Goal: Task Accomplishment & Management: Manage account settings

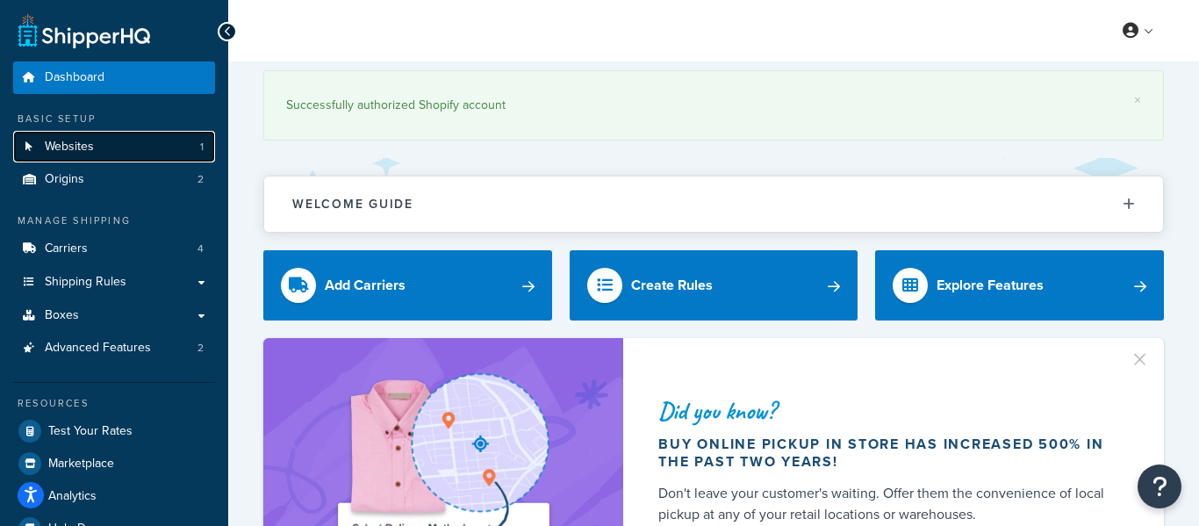
click at [178, 150] on link "Websites 1" at bounding box center [114, 147] width 202 height 32
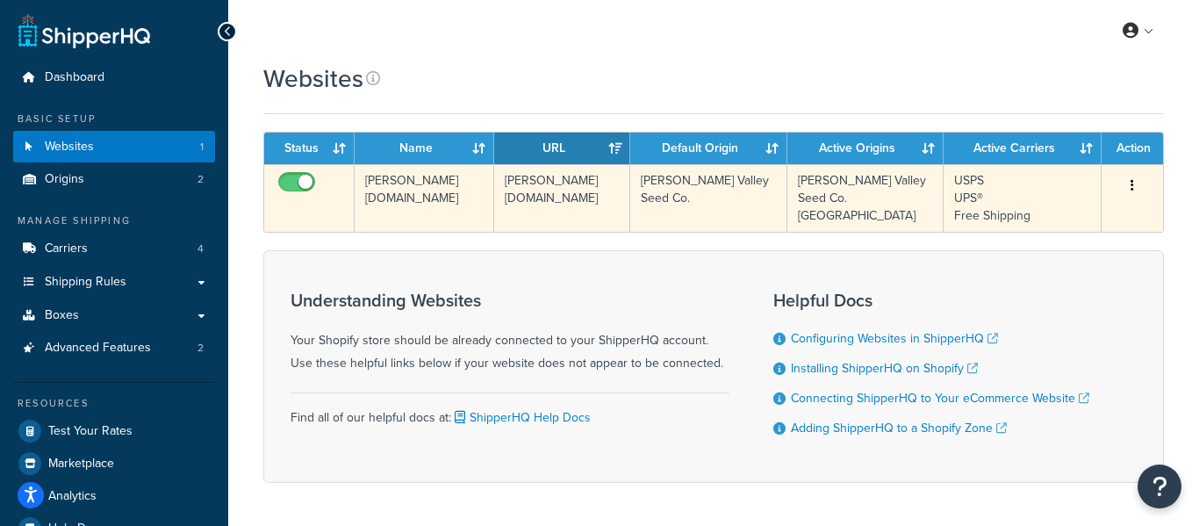
click at [1122, 176] on button "button" at bounding box center [1132, 186] width 25 height 28
click at [1111, 219] on link "Edit" at bounding box center [1061, 221] width 139 height 36
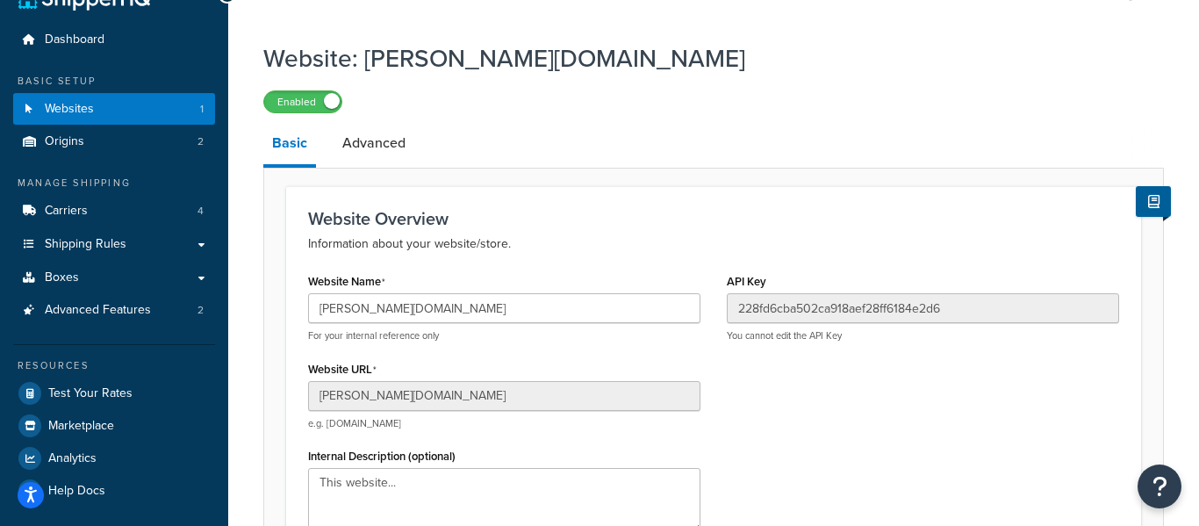
scroll to position [40, 0]
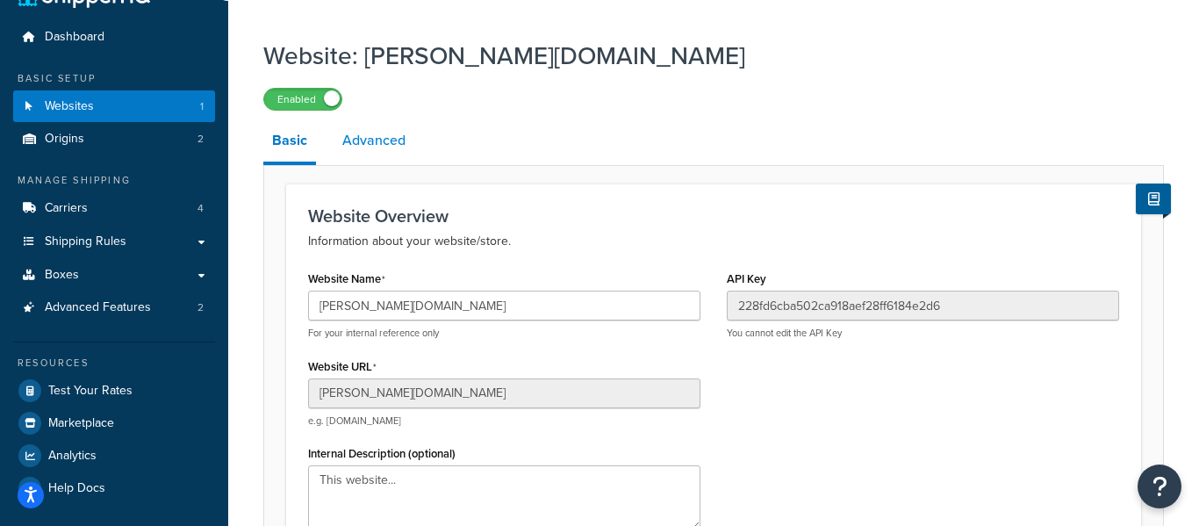
click at [375, 146] on link "Advanced" at bounding box center [373, 140] width 81 height 42
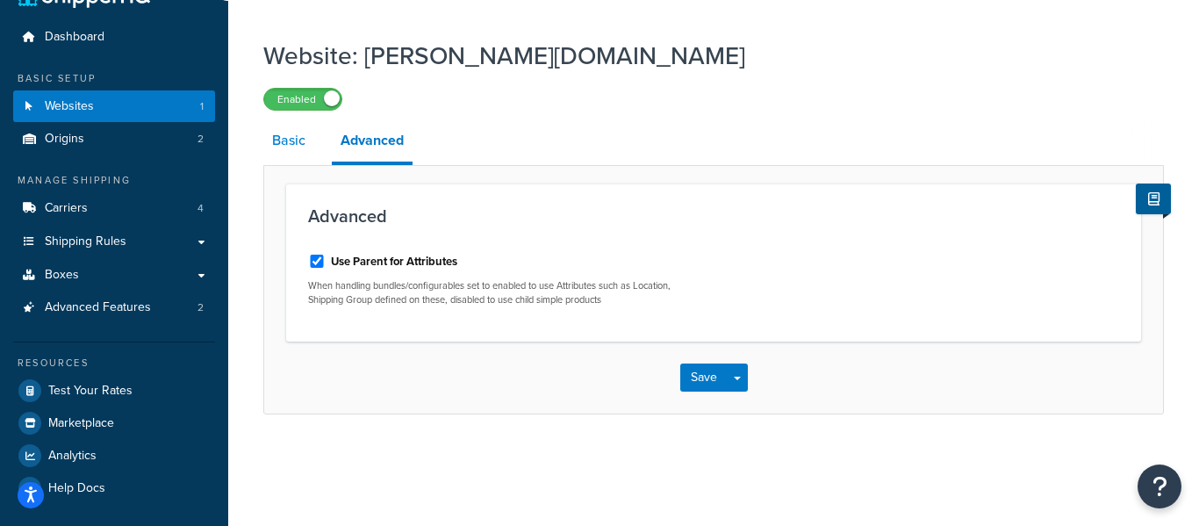
click at [292, 147] on link "Basic" at bounding box center [288, 140] width 51 height 42
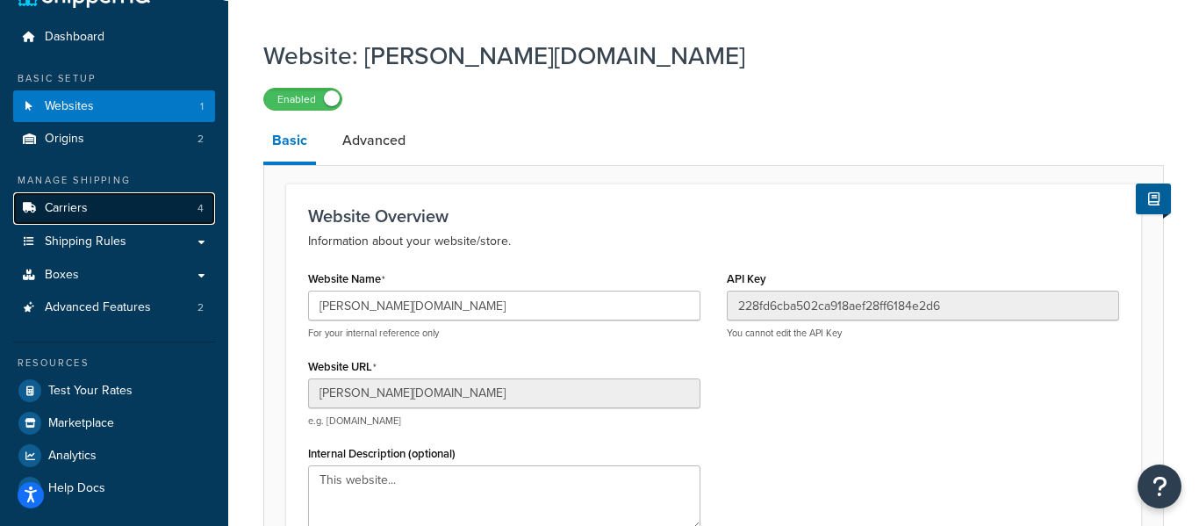
click at [174, 193] on link "Carriers 4" at bounding box center [114, 208] width 202 height 32
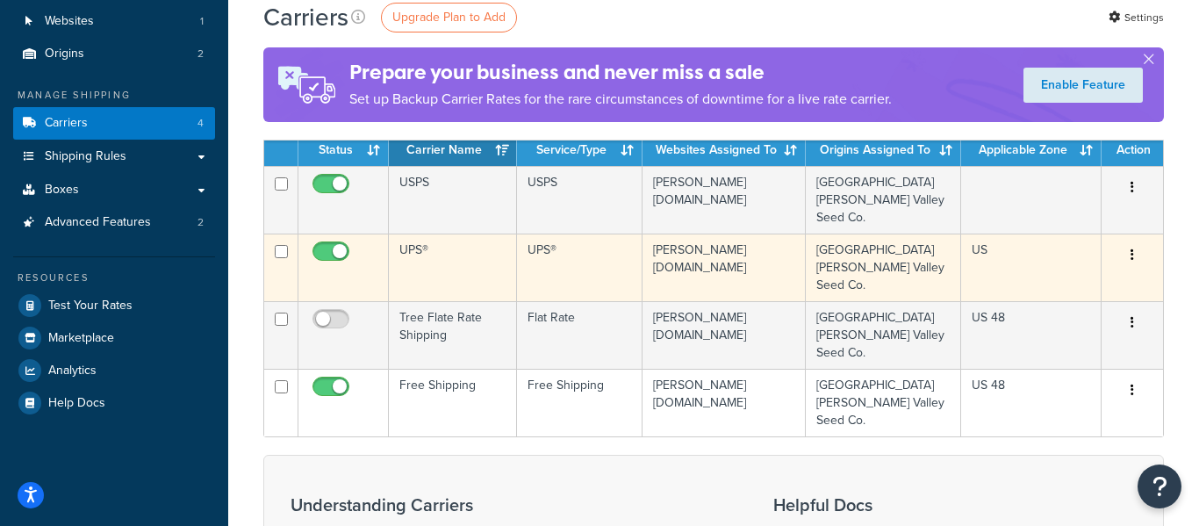
scroll to position [130, 0]
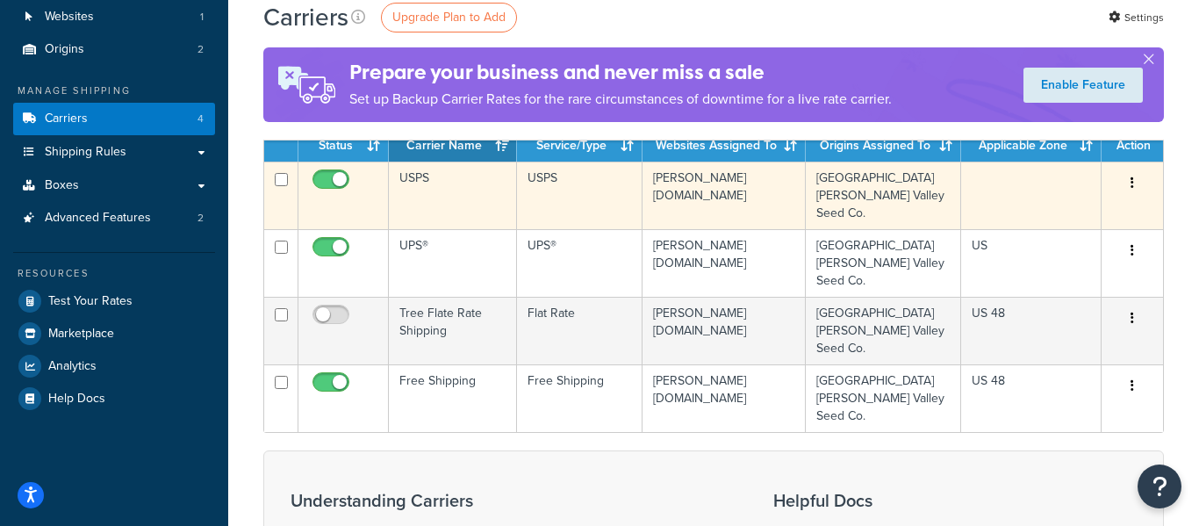
click at [1129, 189] on button "button" at bounding box center [1132, 183] width 25 height 28
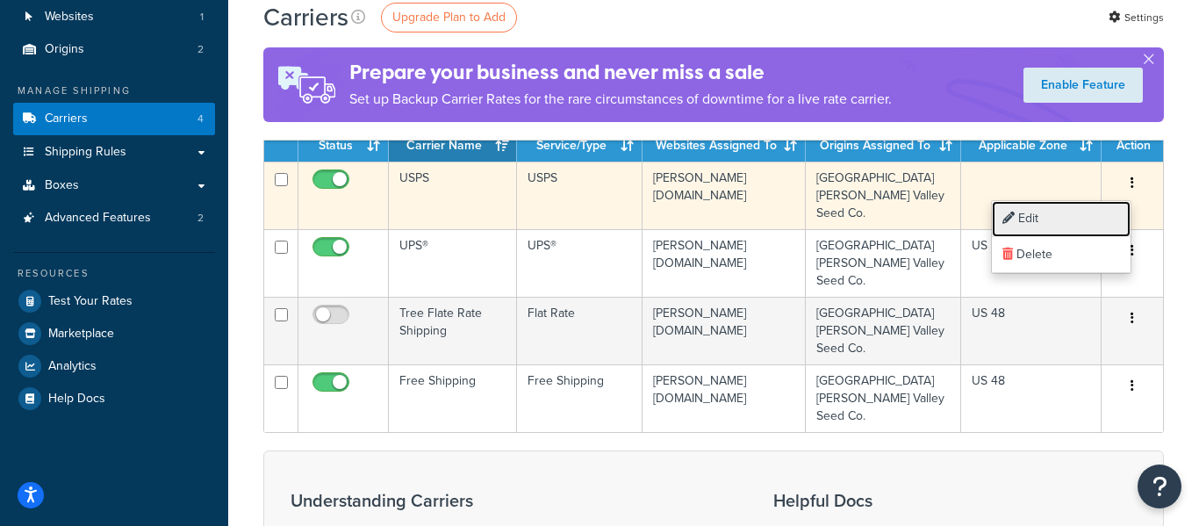
click at [1071, 212] on link "Edit" at bounding box center [1061, 219] width 139 height 36
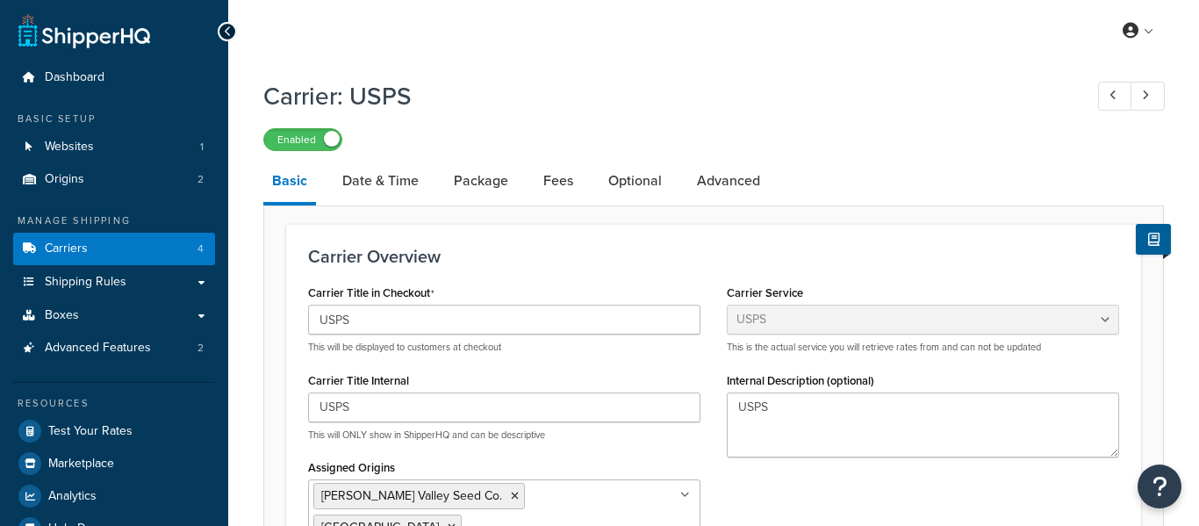
select select "usps"
select select "ONLINE"
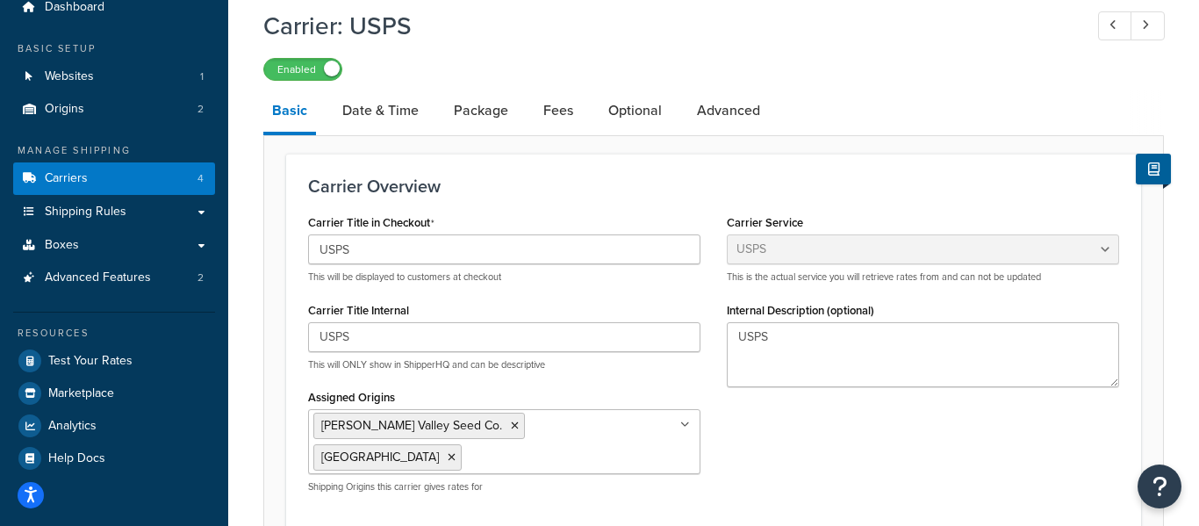
scroll to position [67, 0]
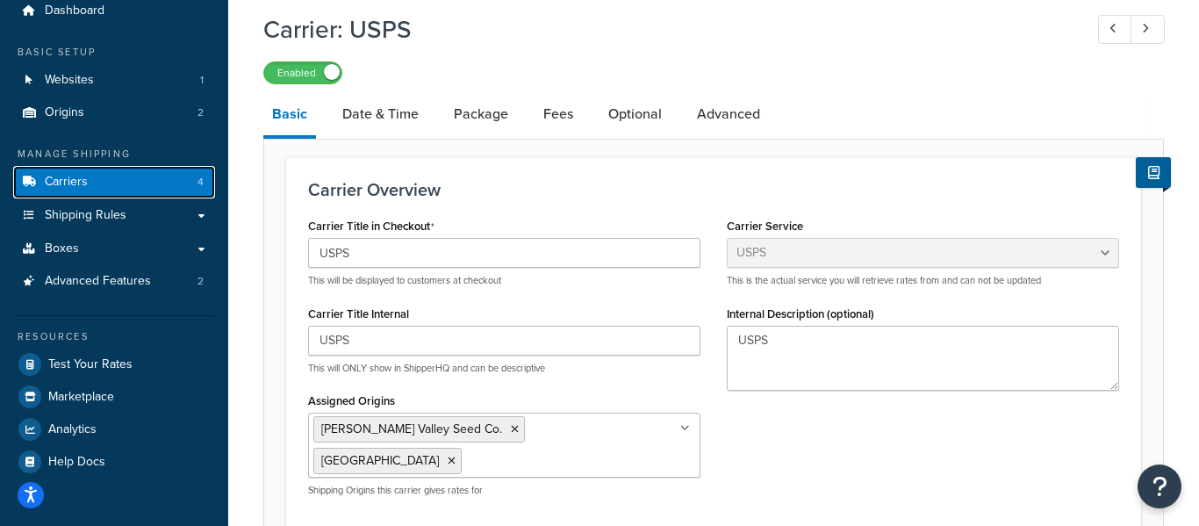
click at [141, 185] on link "Carriers 4" at bounding box center [114, 182] width 202 height 32
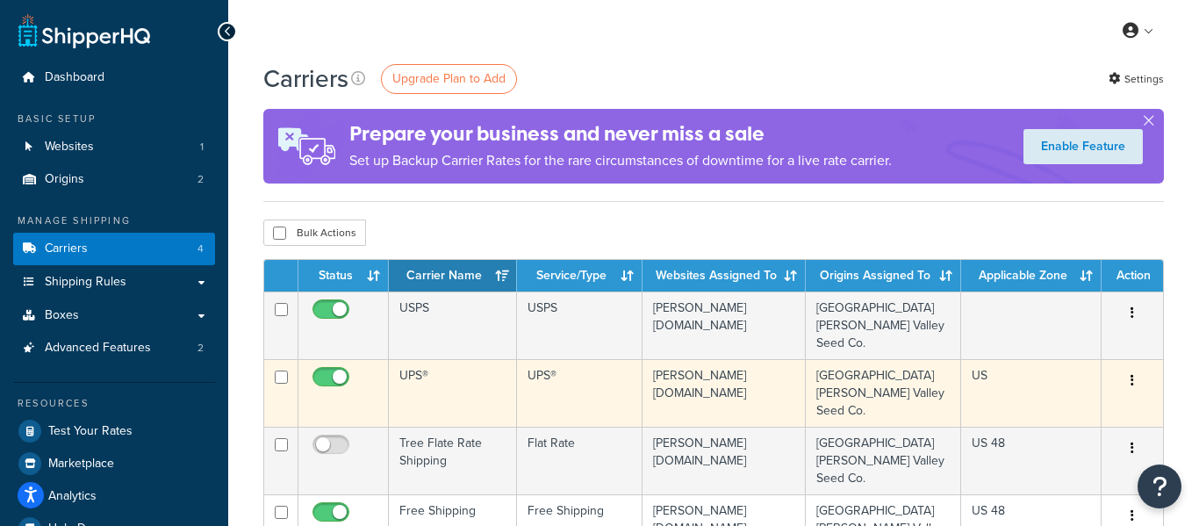
click at [1142, 367] on button "button" at bounding box center [1132, 381] width 25 height 28
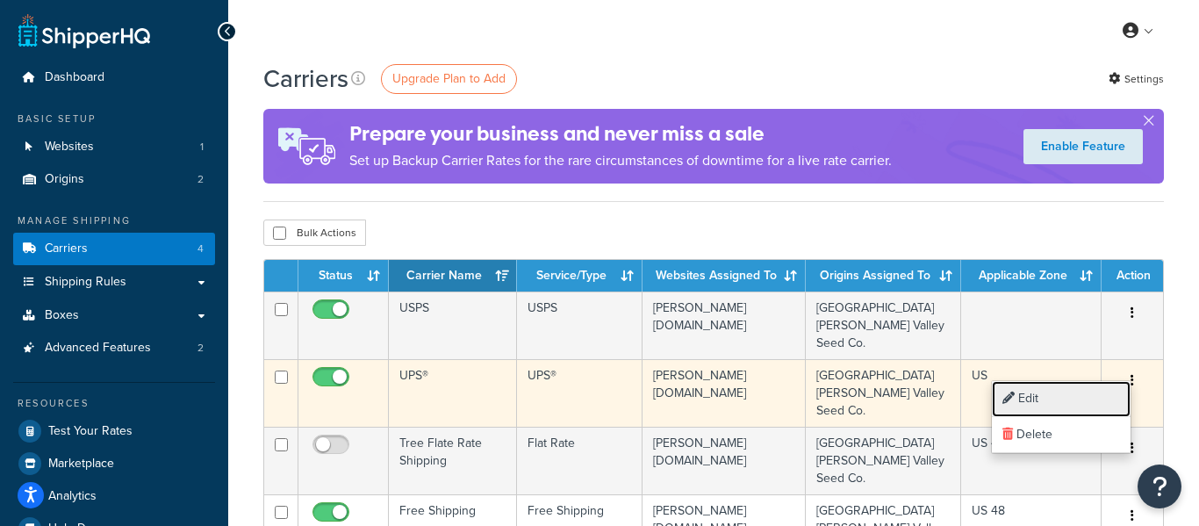
click at [1098, 398] on link "Edit" at bounding box center [1061, 399] width 139 height 36
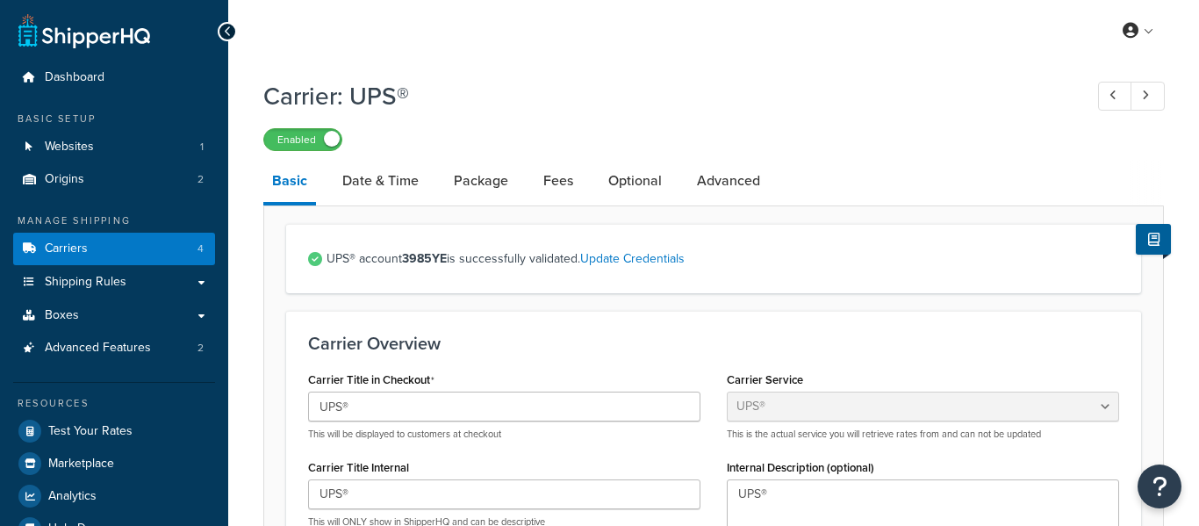
select select "ups"
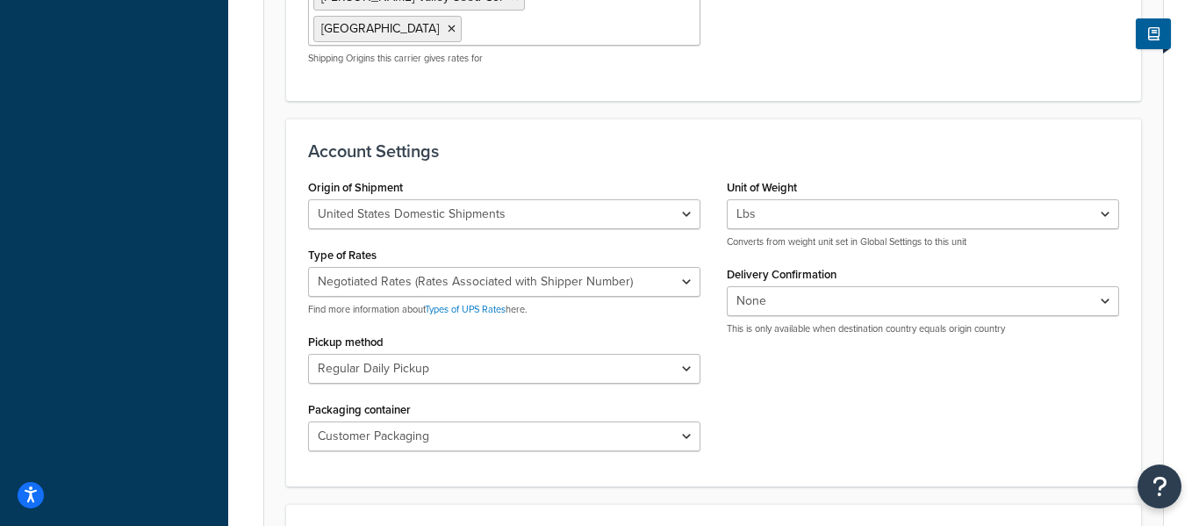
scroll to position [606, 0]
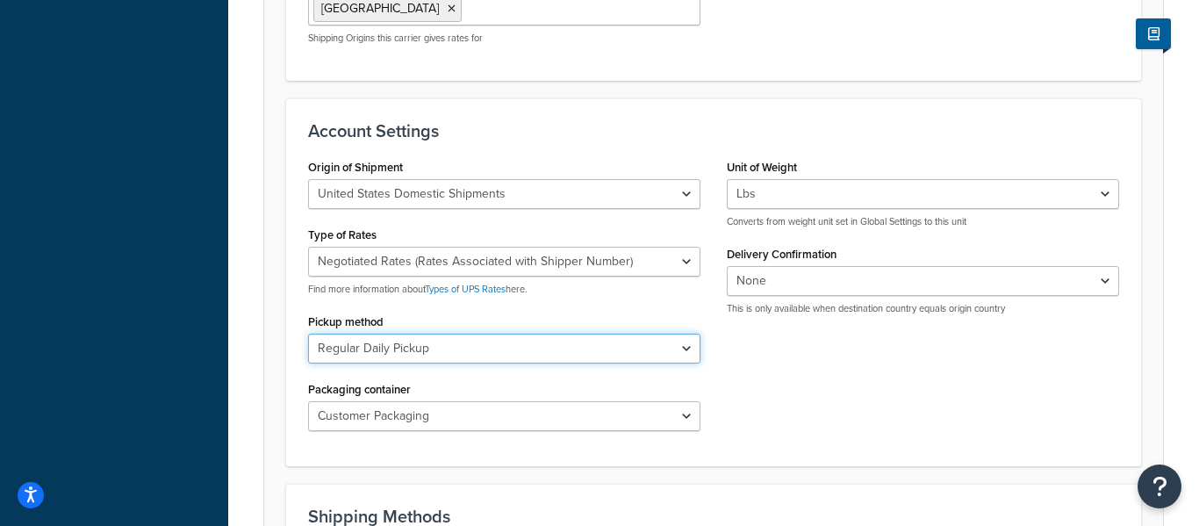
click at [692, 335] on select "Regular Daily Pickup Customer Counter One Time Pickup On Call Air Letter Center…" at bounding box center [504, 348] width 392 height 30
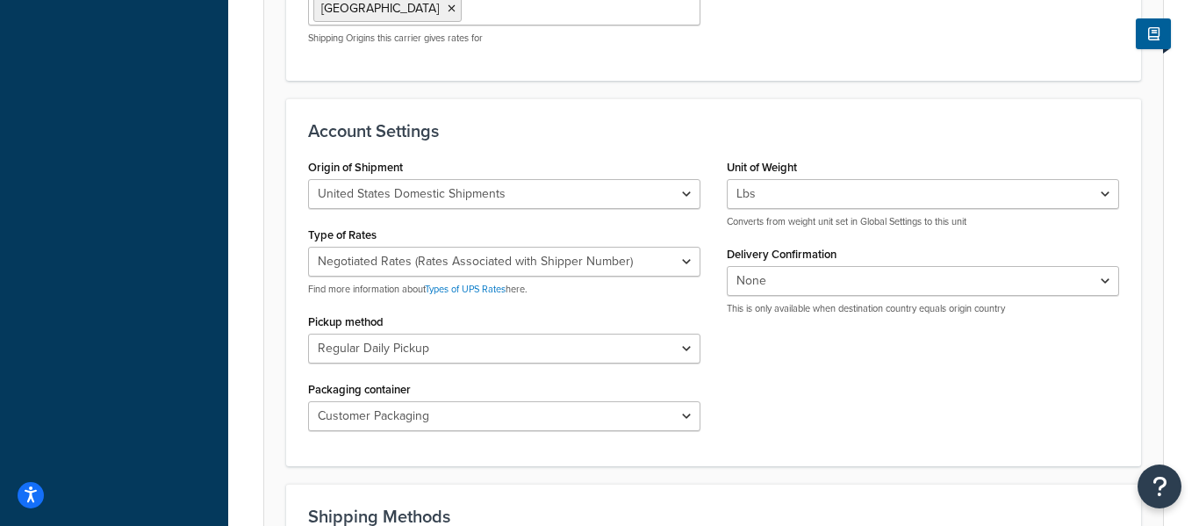
click at [689, 297] on div "Origin of Shipment [GEOGRAPHIC_DATA] Domestic Shipments Shipments Originating i…" at bounding box center [504, 299] width 419 height 290
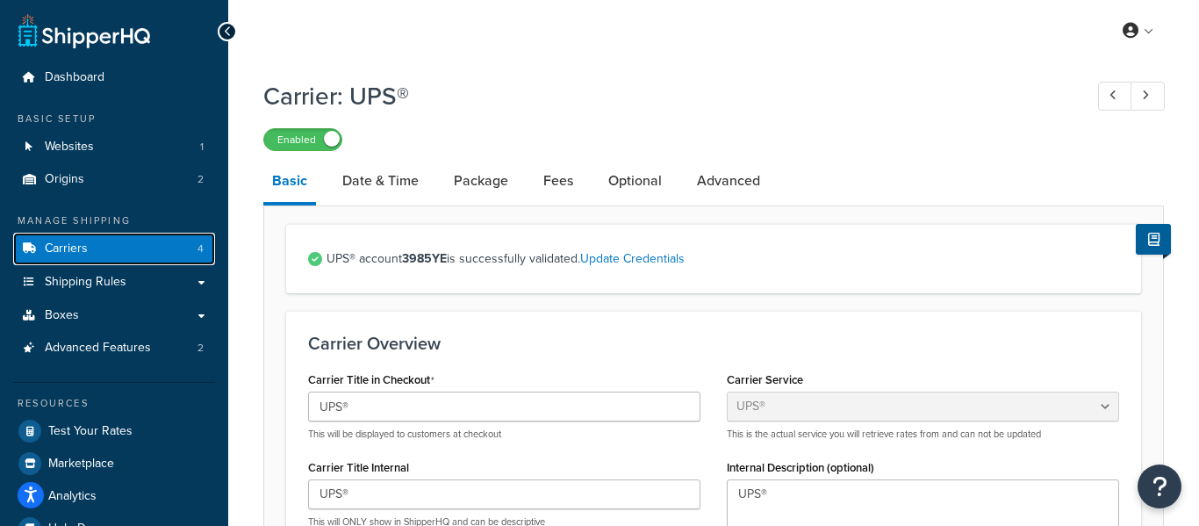
click at [187, 240] on link "Carriers 4" at bounding box center [114, 249] width 202 height 32
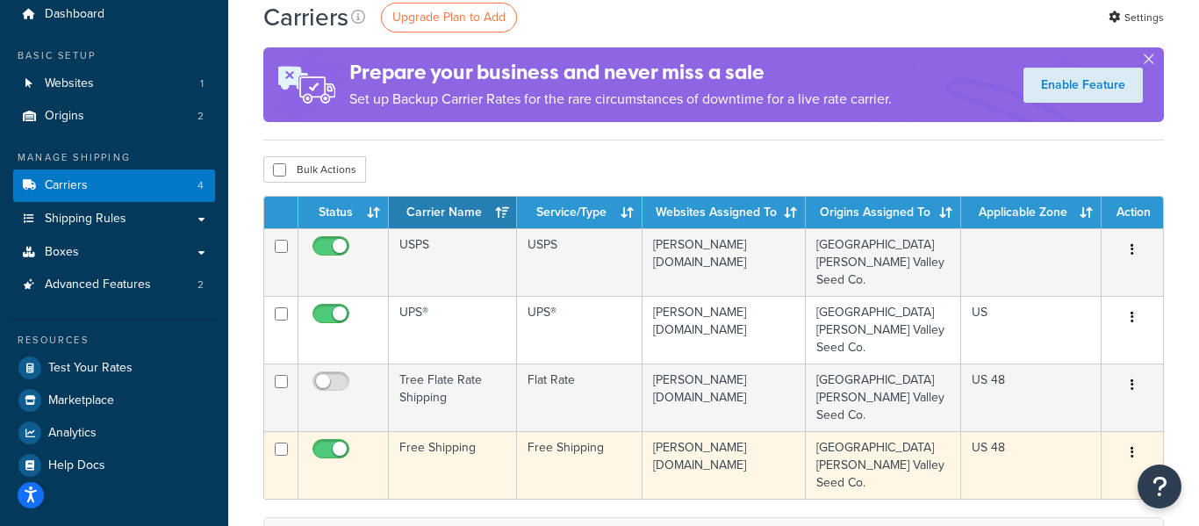
click at [1136, 439] on button "button" at bounding box center [1132, 453] width 25 height 28
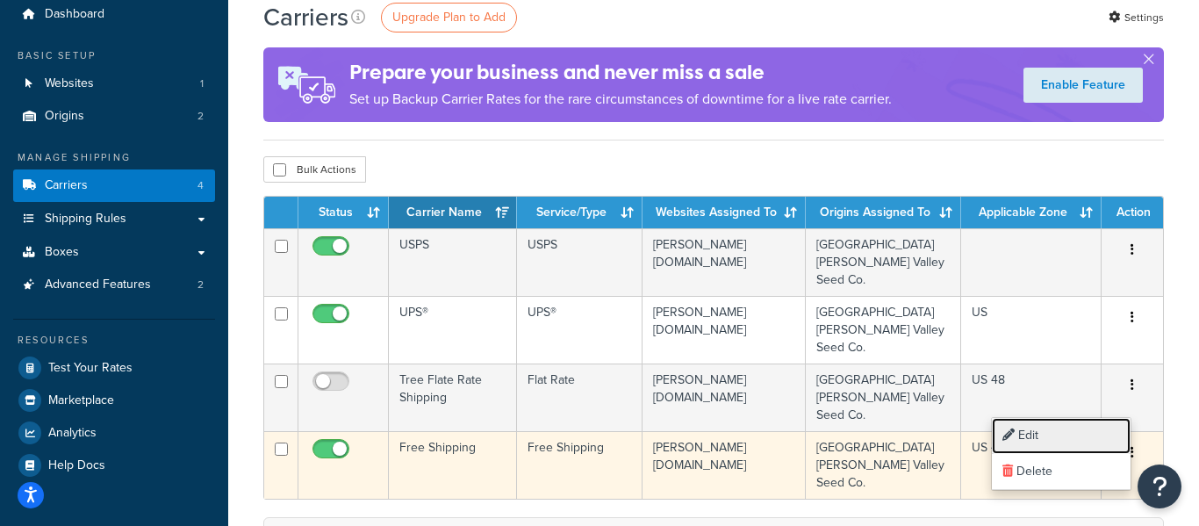
click at [1059, 432] on link "Edit" at bounding box center [1061, 436] width 139 height 36
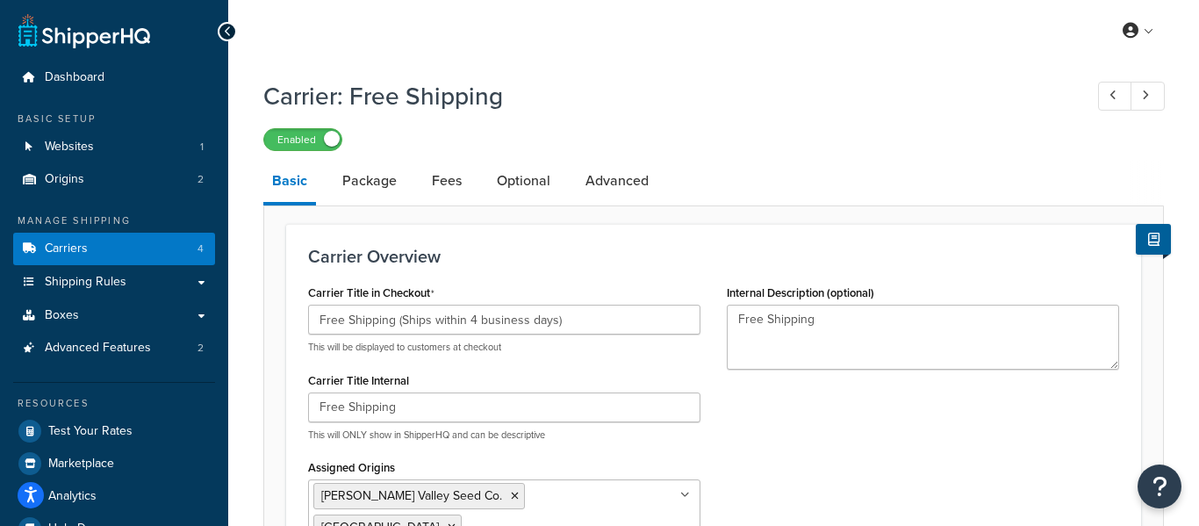
select select "free"
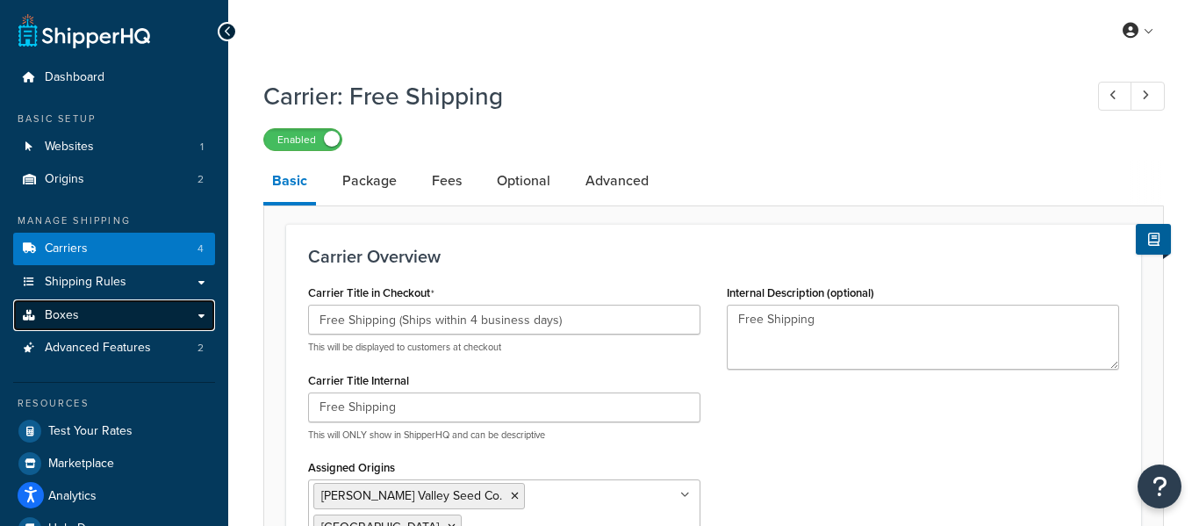
click at [143, 308] on link "Boxes" at bounding box center [114, 315] width 202 height 32
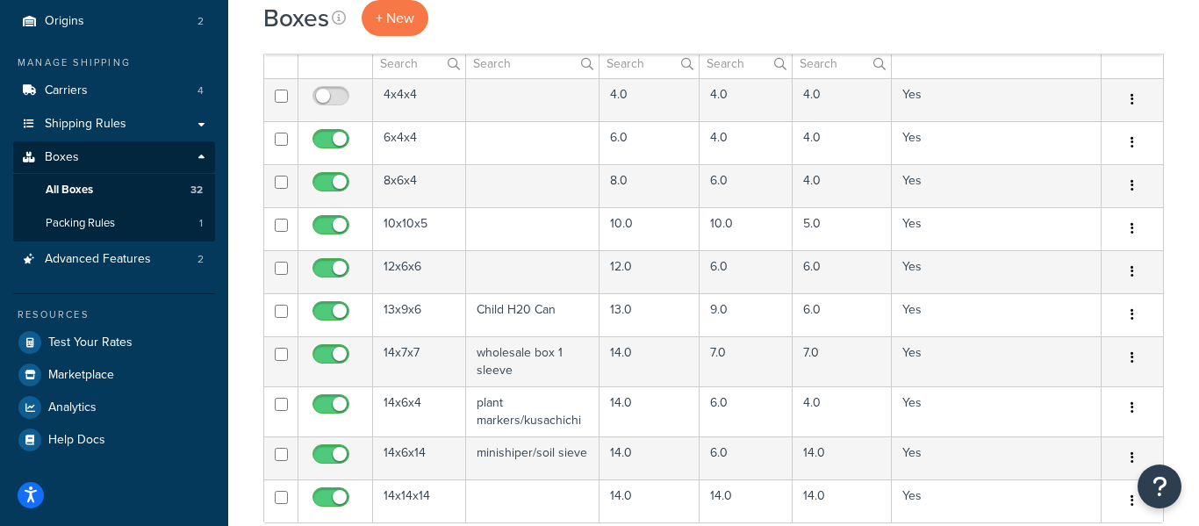
scroll to position [173, 0]
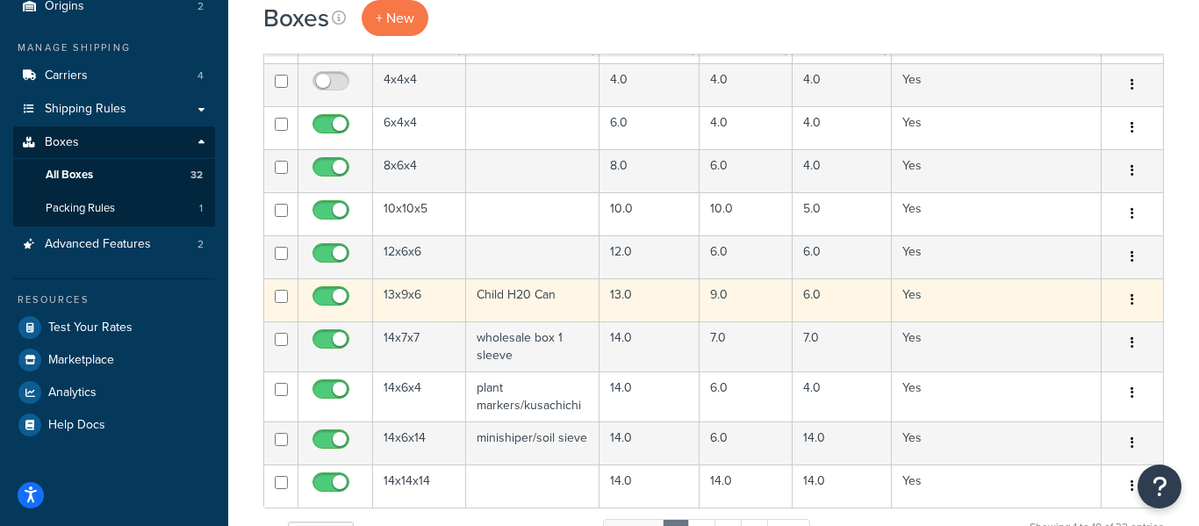
click at [505, 292] on td "Child H20 Can" at bounding box center [532, 299] width 133 height 43
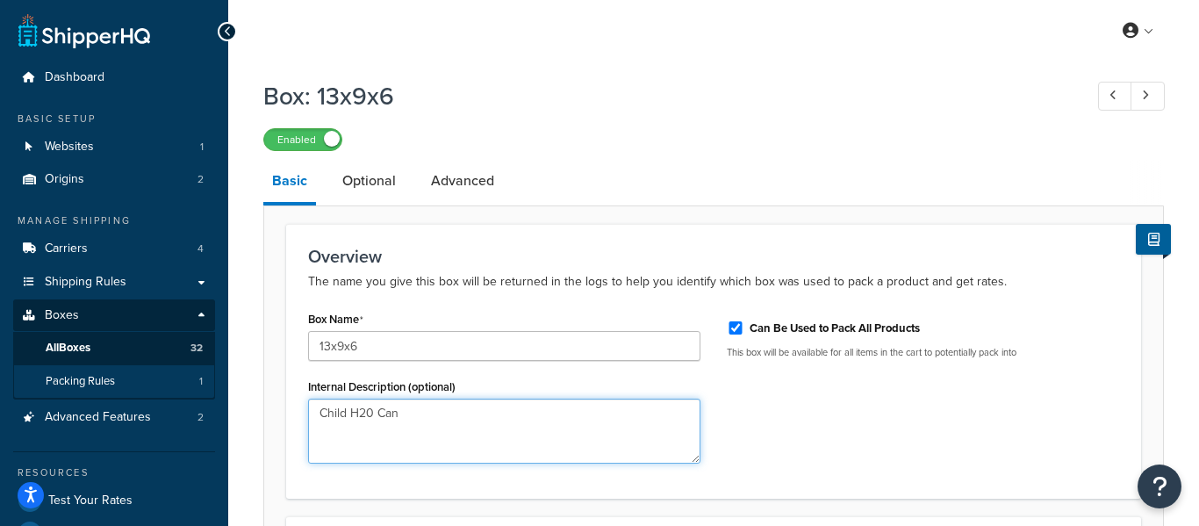
drag, startPoint x: 427, startPoint y: 416, endPoint x: 166, endPoint y: 396, distance: 262.3
click at [166, 396] on div "Dashboard Basic Setup Websites 1 Origins 2 Manage Shipping Carriers 4 Shipping …" at bounding box center [599, 411] width 1199 height 822
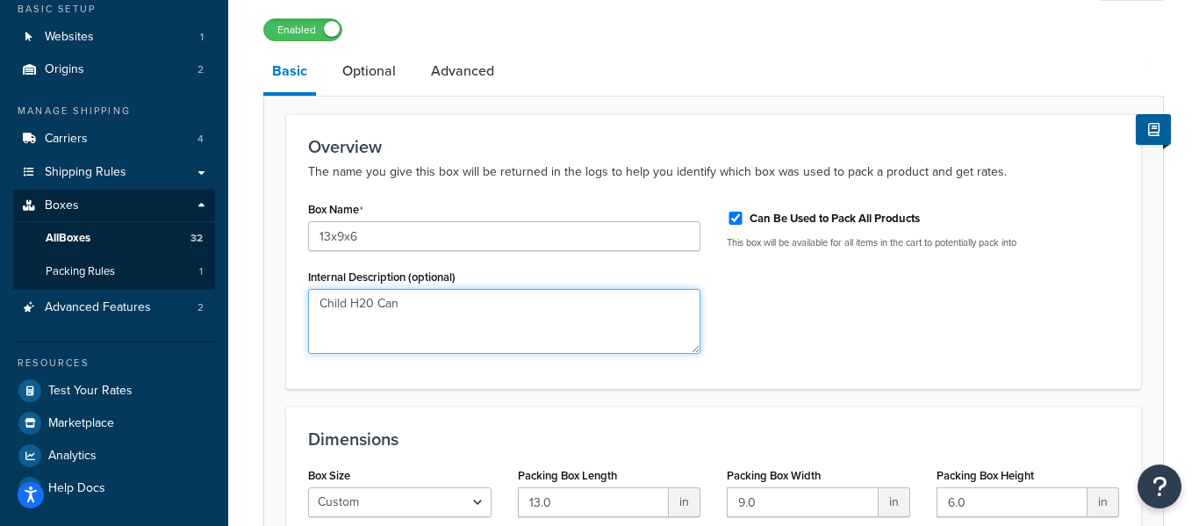
scroll to position [189, 0]
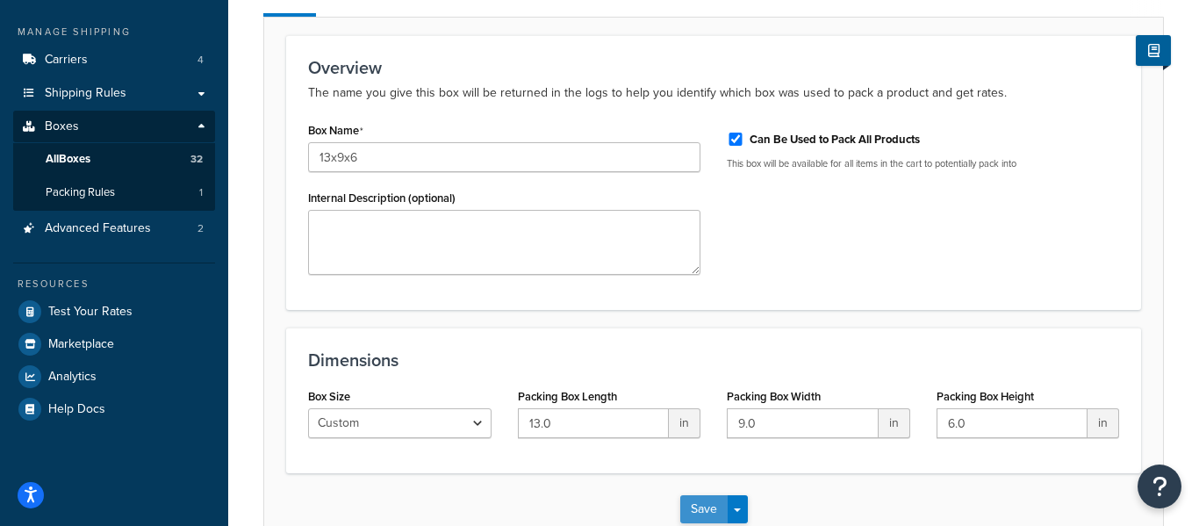
click at [713, 510] on button "Save" at bounding box center [703, 509] width 47 height 28
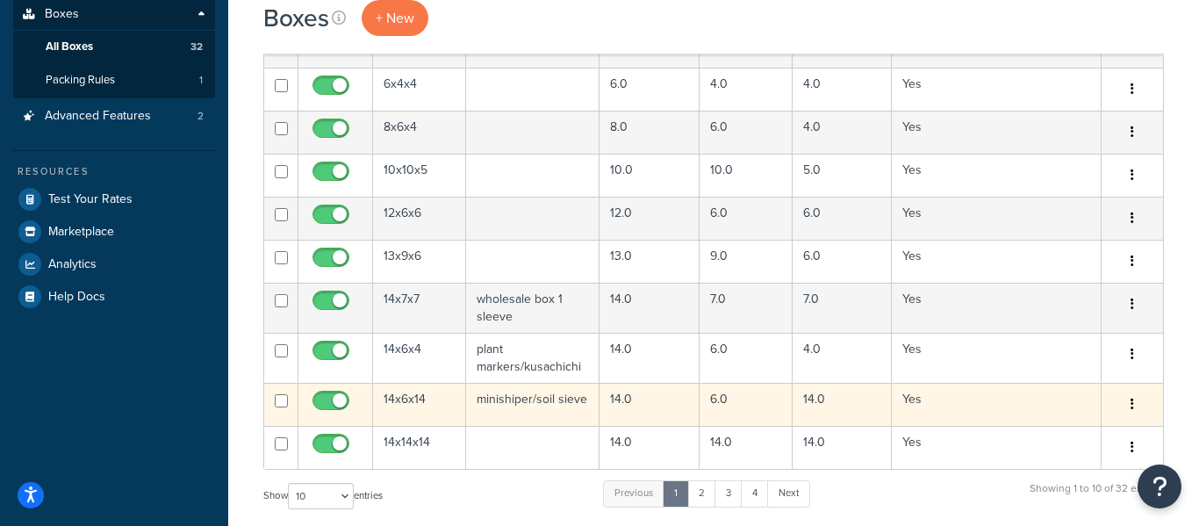
scroll to position [305, 0]
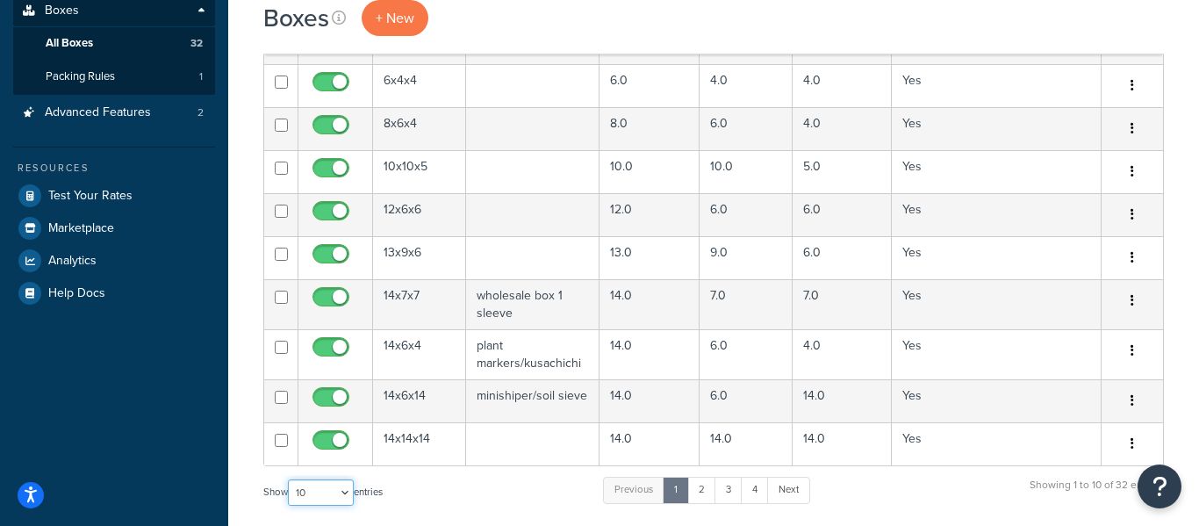
click at [321, 488] on select "10 15 25 50 100 1000" at bounding box center [321, 492] width 66 height 26
select select "50"
click at [290, 481] on select "10 15 25 50 100 1000" at bounding box center [321, 492] width 66 height 26
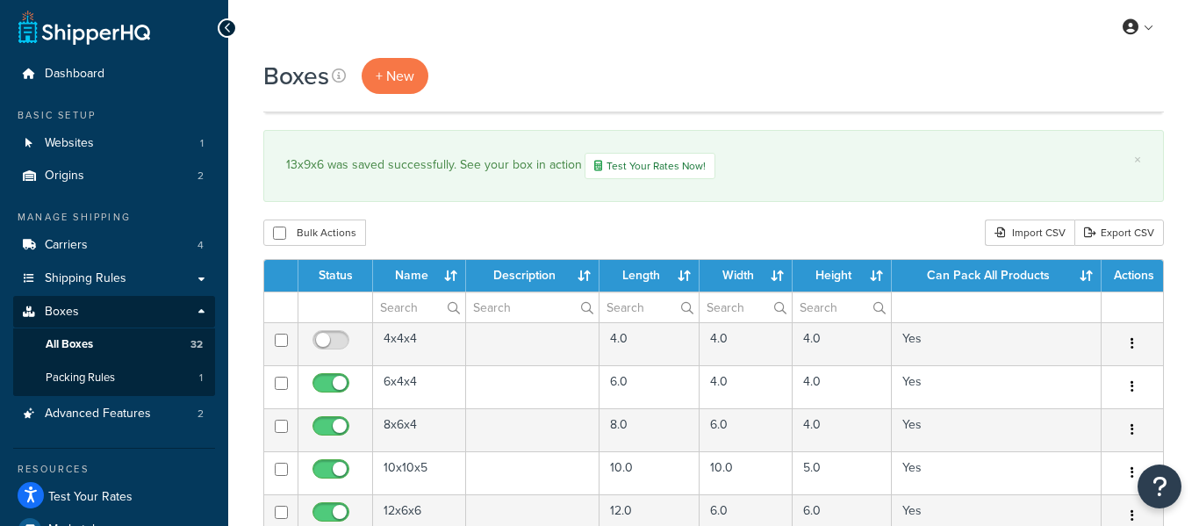
scroll to position [0, 0]
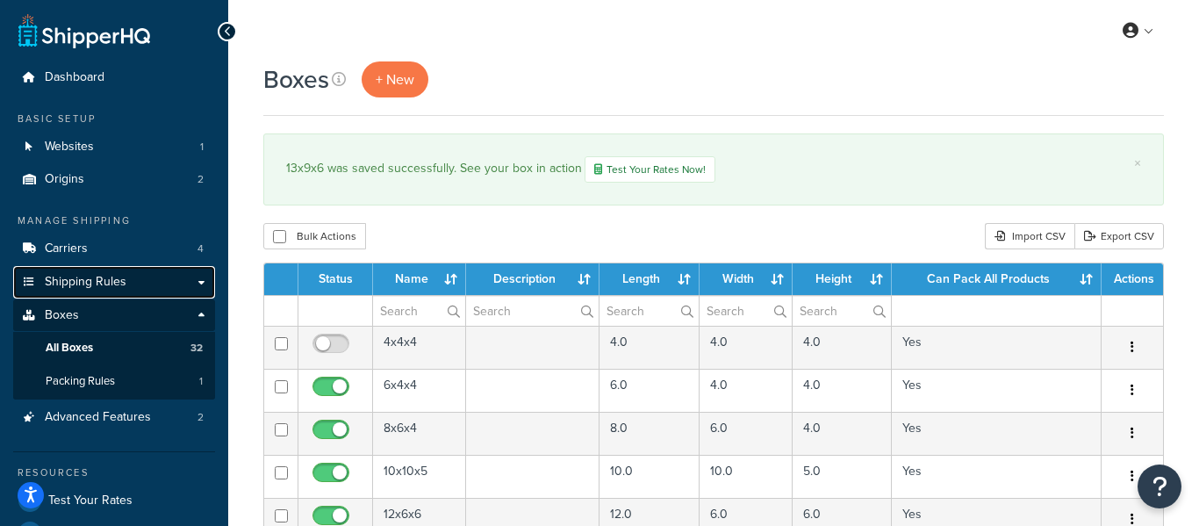
click at [128, 279] on link "Shipping Rules" at bounding box center [114, 282] width 202 height 32
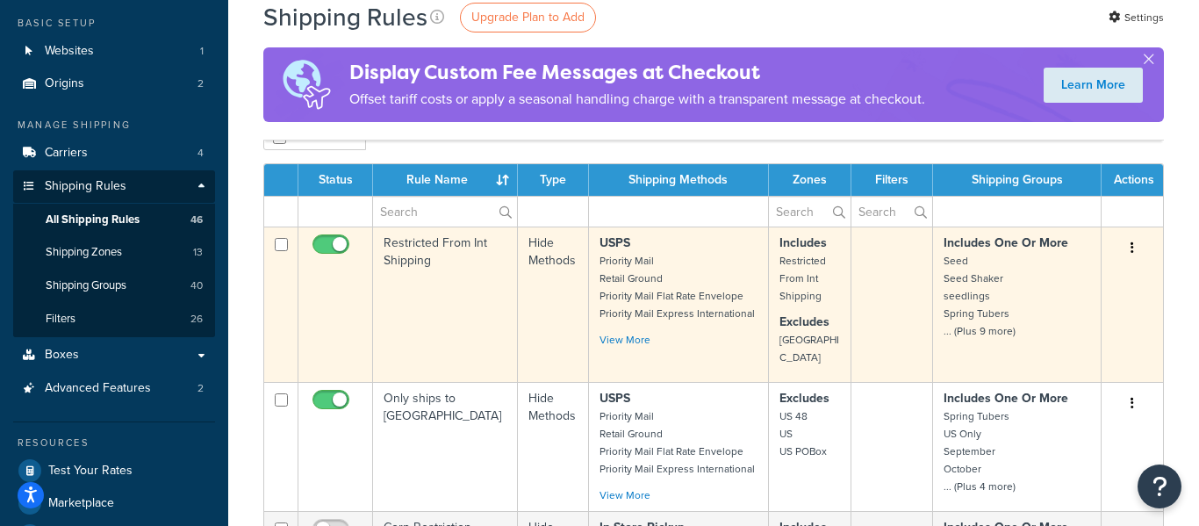
scroll to position [111, 0]
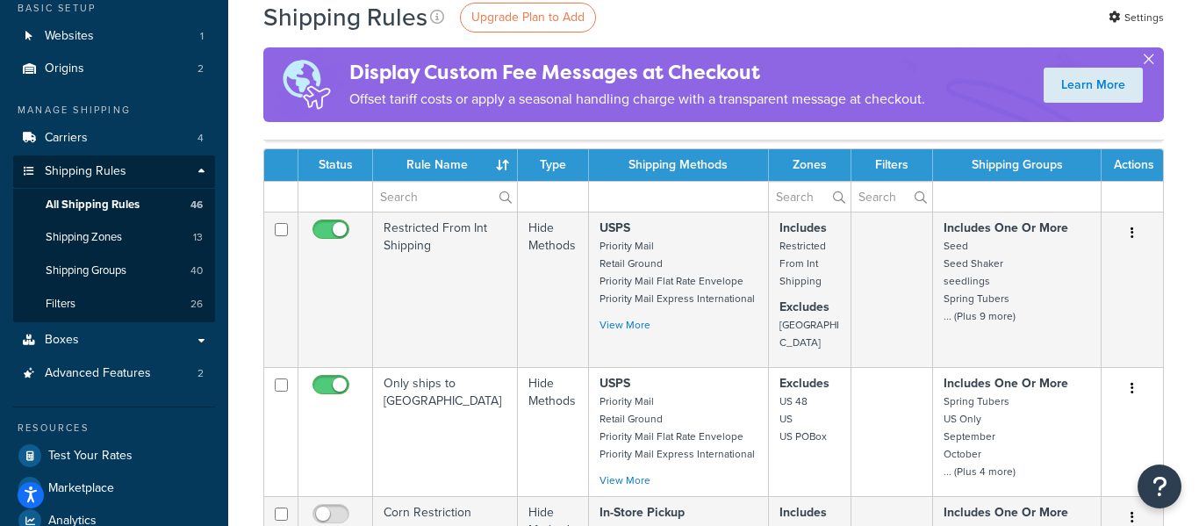
click at [1148, 61] on button "button" at bounding box center [1148, 63] width 4 height 4
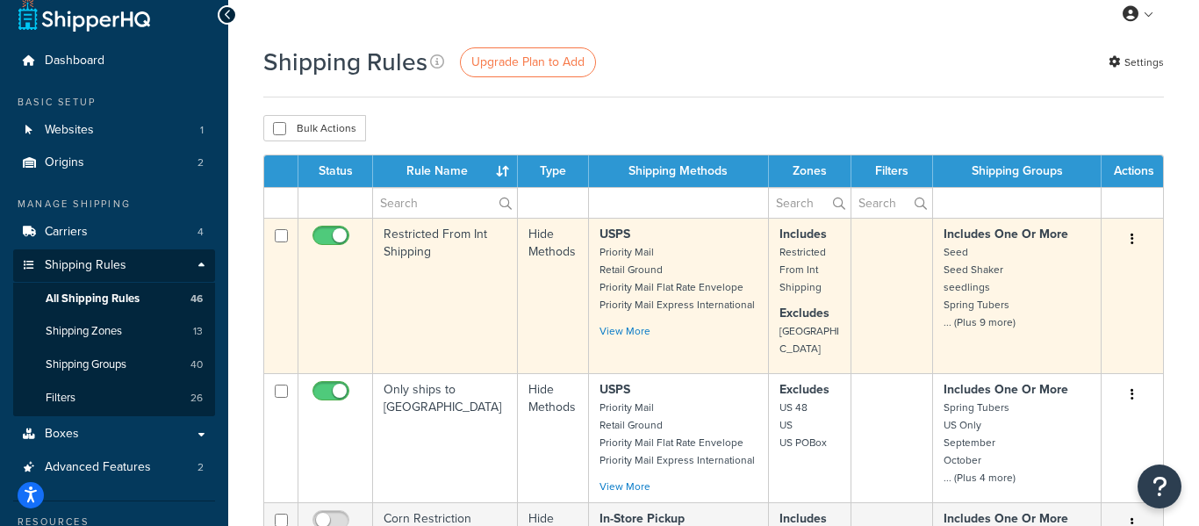
scroll to position [0, 0]
